Goal: Navigation & Orientation: Find specific page/section

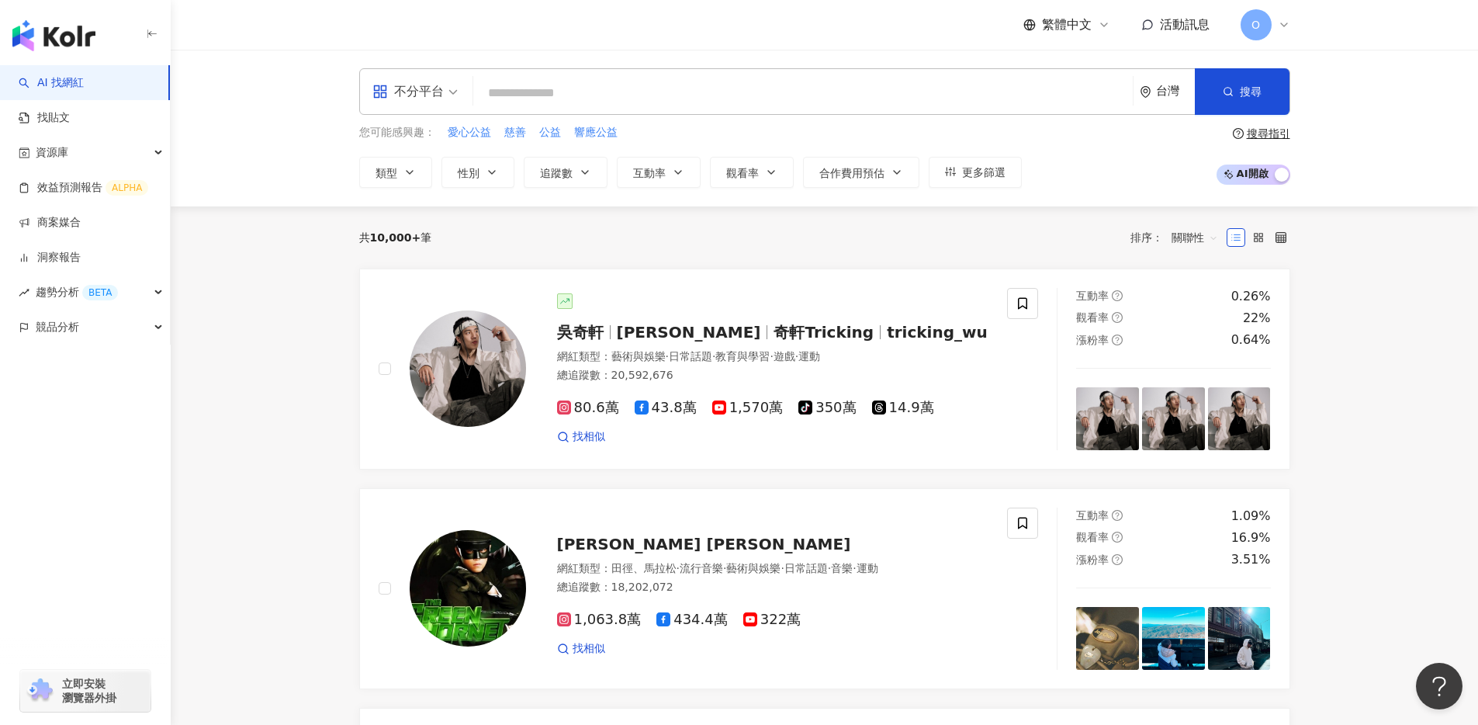
click at [1278, 28] on icon at bounding box center [1284, 25] width 12 height 12
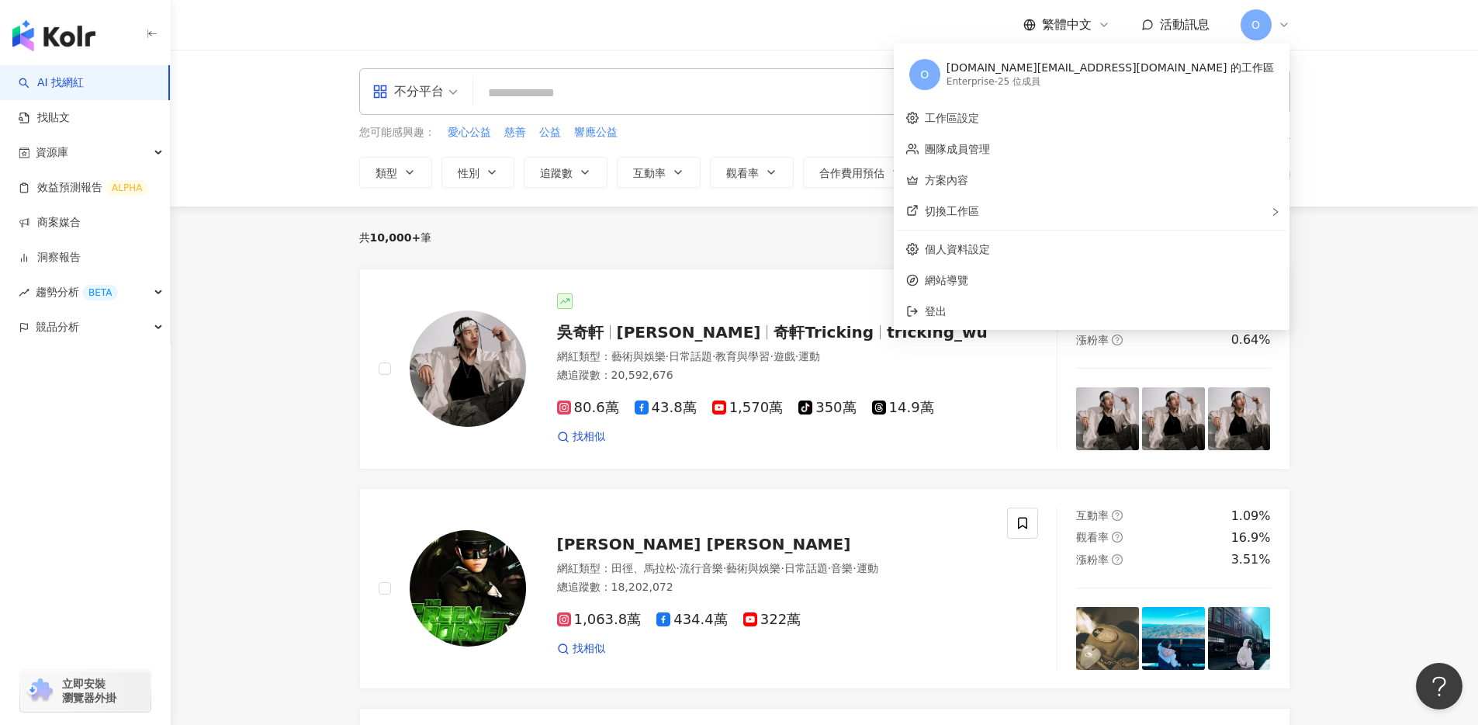
click at [1278, 28] on icon at bounding box center [1284, 25] width 12 height 12
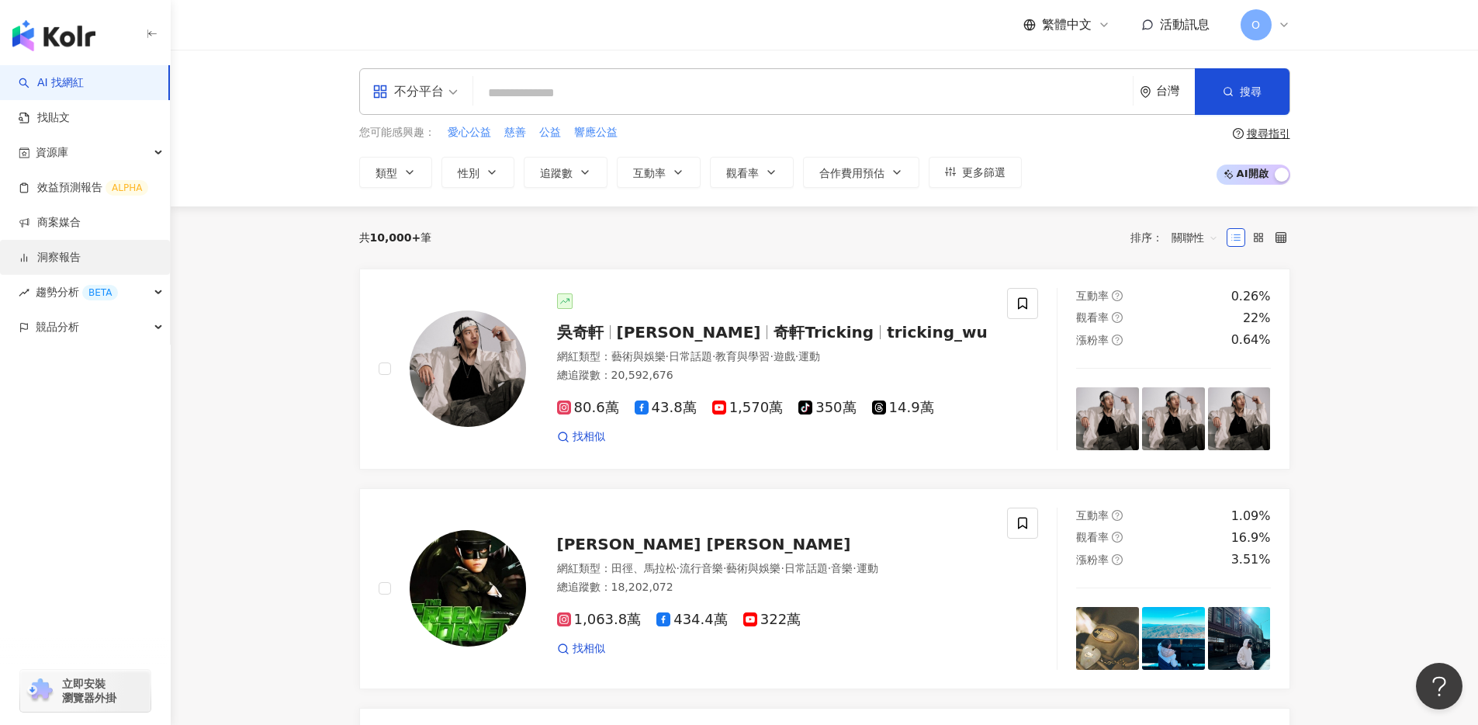
click at [55, 256] on link "洞察報告" at bounding box center [50, 258] width 62 height 16
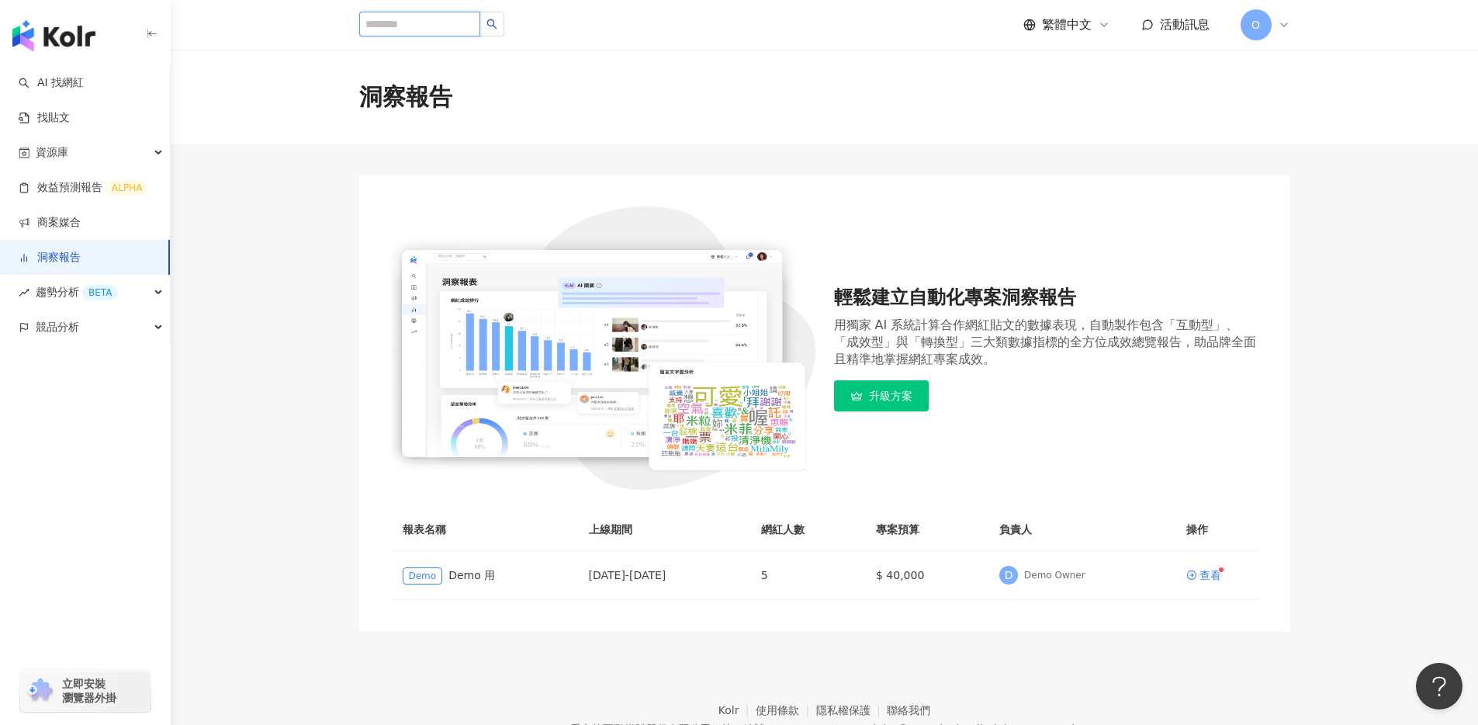
click at [406, 29] on input "search" at bounding box center [419, 24] width 121 height 25
click at [716, 116] on div "洞察報告" at bounding box center [824, 97] width 1307 height 95
click at [81, 224] on link "商案媒合" at bounding box center [50, 223] width 62 height 16
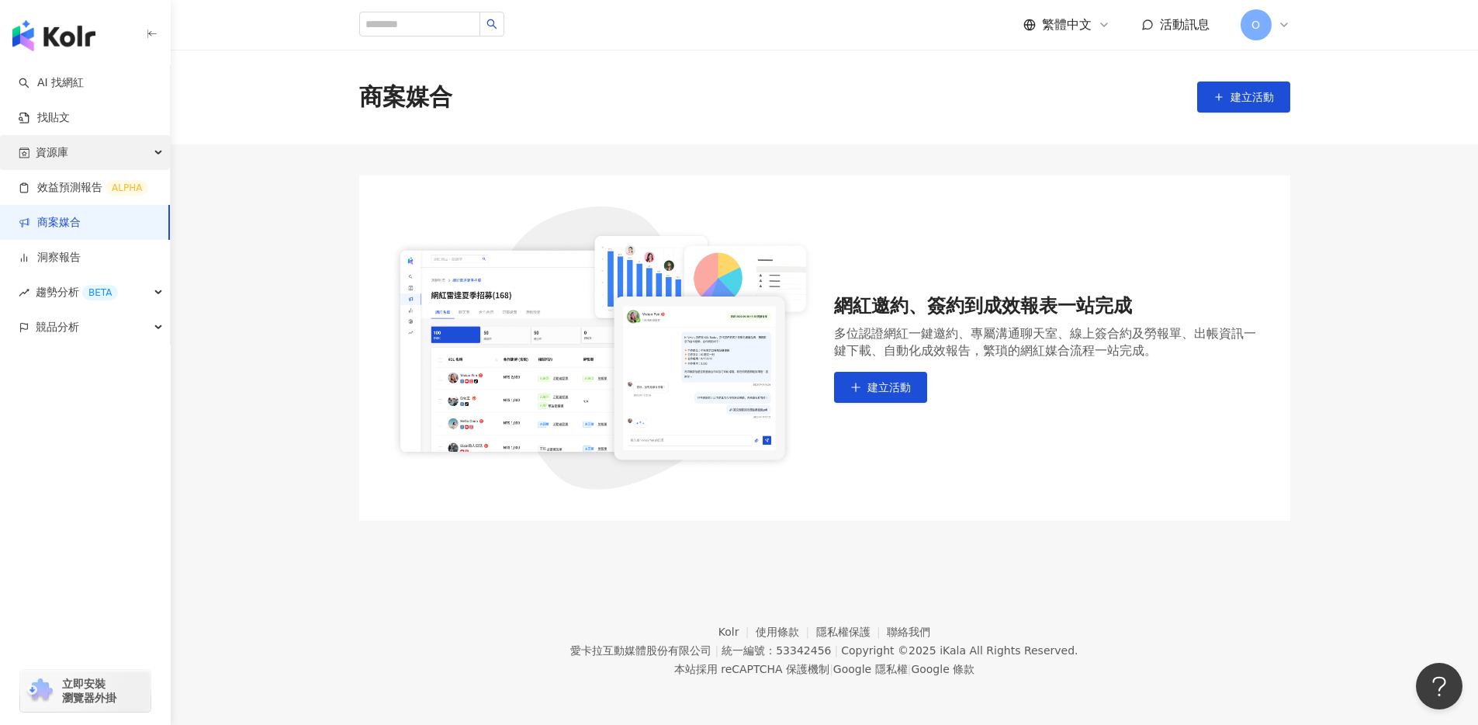
click at [84, 145] on div "資源庫" at bounding box center [85, 152] width 170 height 35
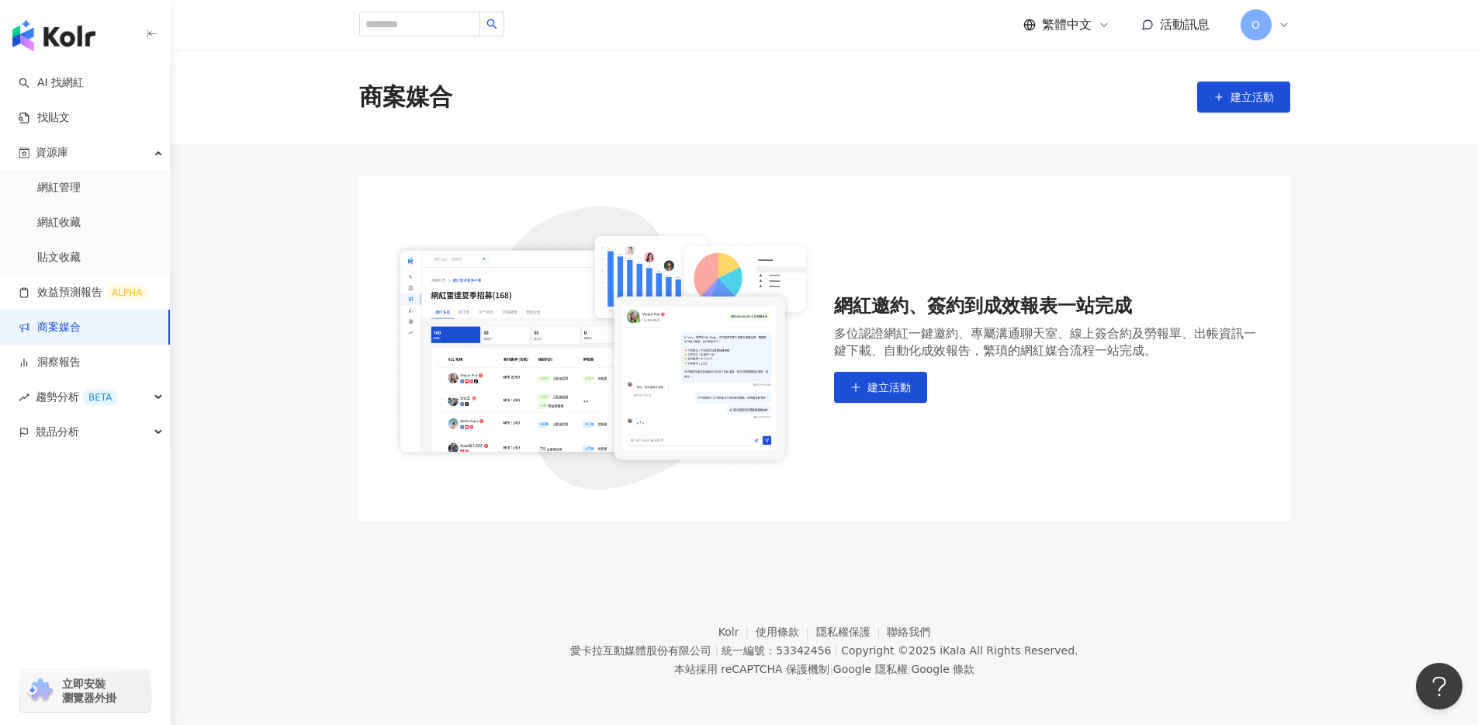
click at [292, 112] on div "商案媒合 建立活動" at bounding box center [824, 97] width 1307 height 95
